Goal: Entertainment & Leisure: Consume media (video, audio)

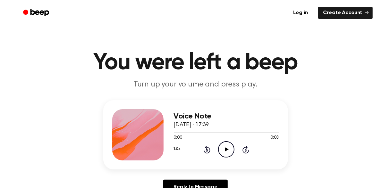
click at [225, 152] on icon "Play Audio" at bounding box center [226, 150] width 16 height 16
click at [224, 152] on icon "Play Audio" at bounding box center [226, 150] width 16 height 16
click at [227, 151] on icon "Play Audio" at bounding box center [226, 150] width 16 height 16
